Goal: Find contact information: Find contact information

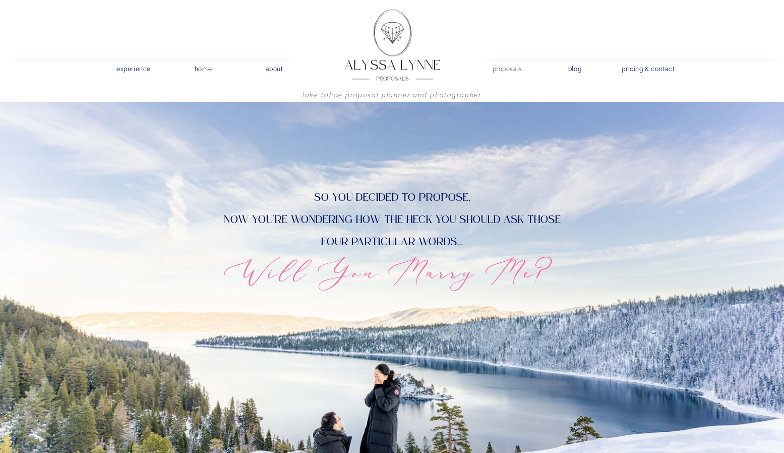
click at [517, 66] on nav "proposals" at bounding box center [507, 68] width 29 height 10
click at [634, 72] on nav "pricing & contact" at bounding box center [648, 70] width 61 height 14
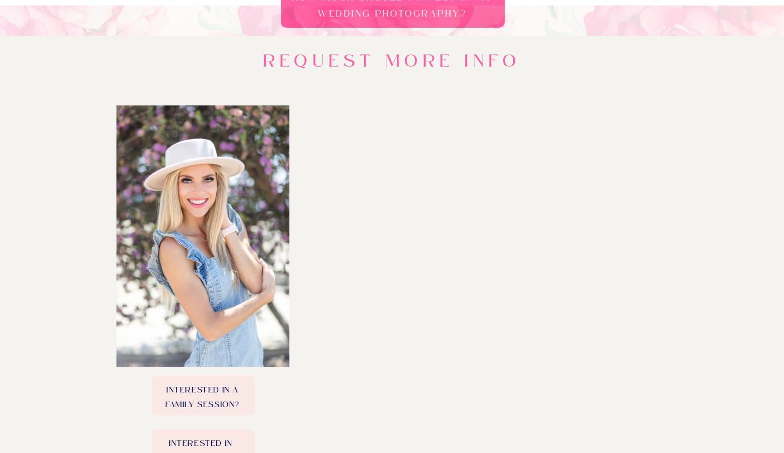
scroll to position [337, 0]
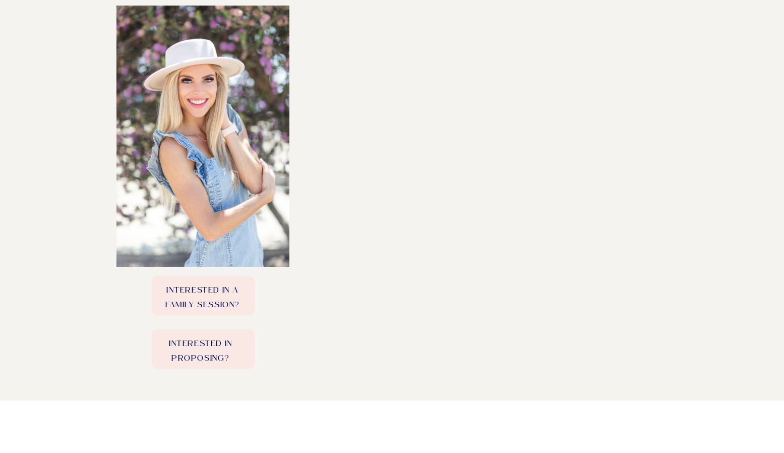
click at [193, 279] on div at bounding box center [203, 295] width 103 height 39
click at [201, 288] on p "Interested in a family session?" at bounding box center [203, 295] width 102 height 25
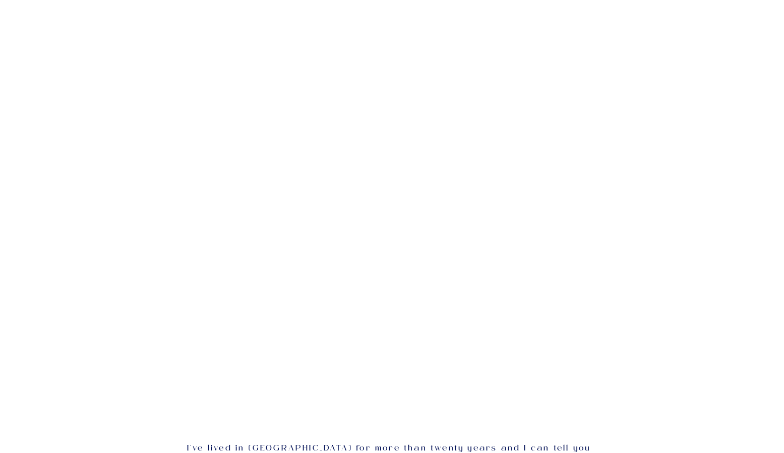
scroll to position [1500, 0]
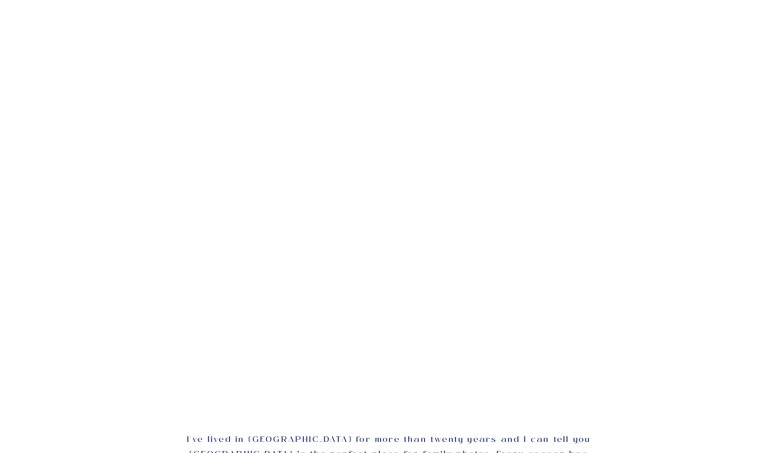
click at [676, 176] on div "home about experience blog proposals pricing & contact Lake Tahoe Family photog…" at bounding box center [392, 22] width 784 height 3045
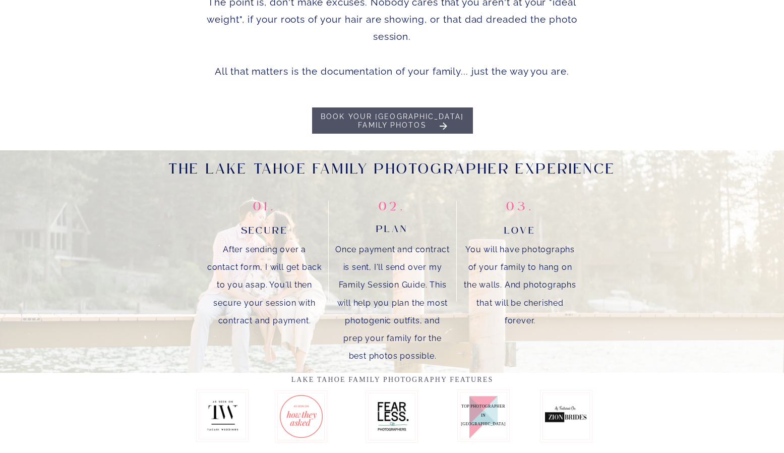
scroll to position [554, 0]
